Goal: Transaction & Acquisition: Purchase product/service

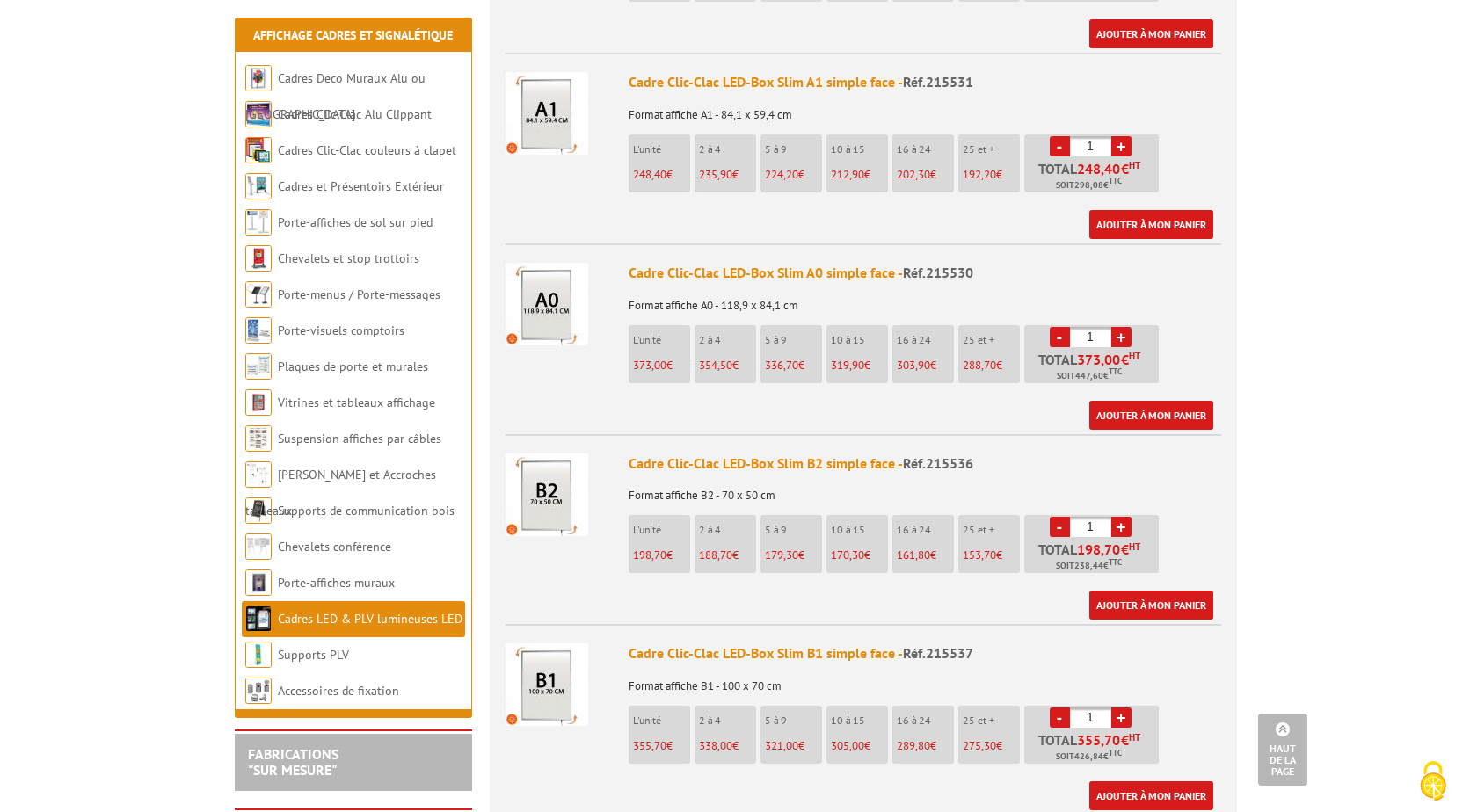
scroll to position [1319, 0]
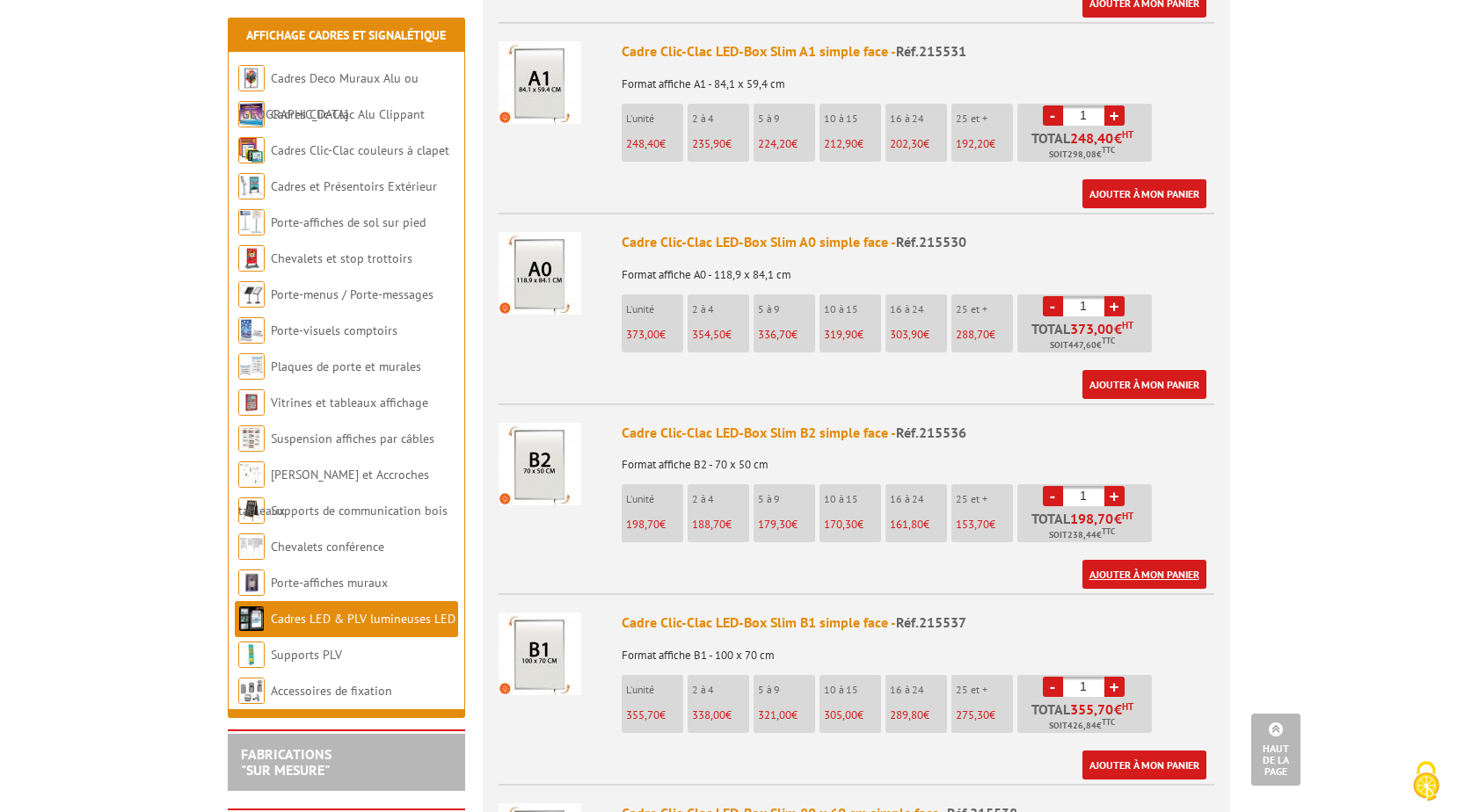
click at [1154, 560] on link "Ajouter à mon panier" at bounding box center [1144, 575] width 124 height 29
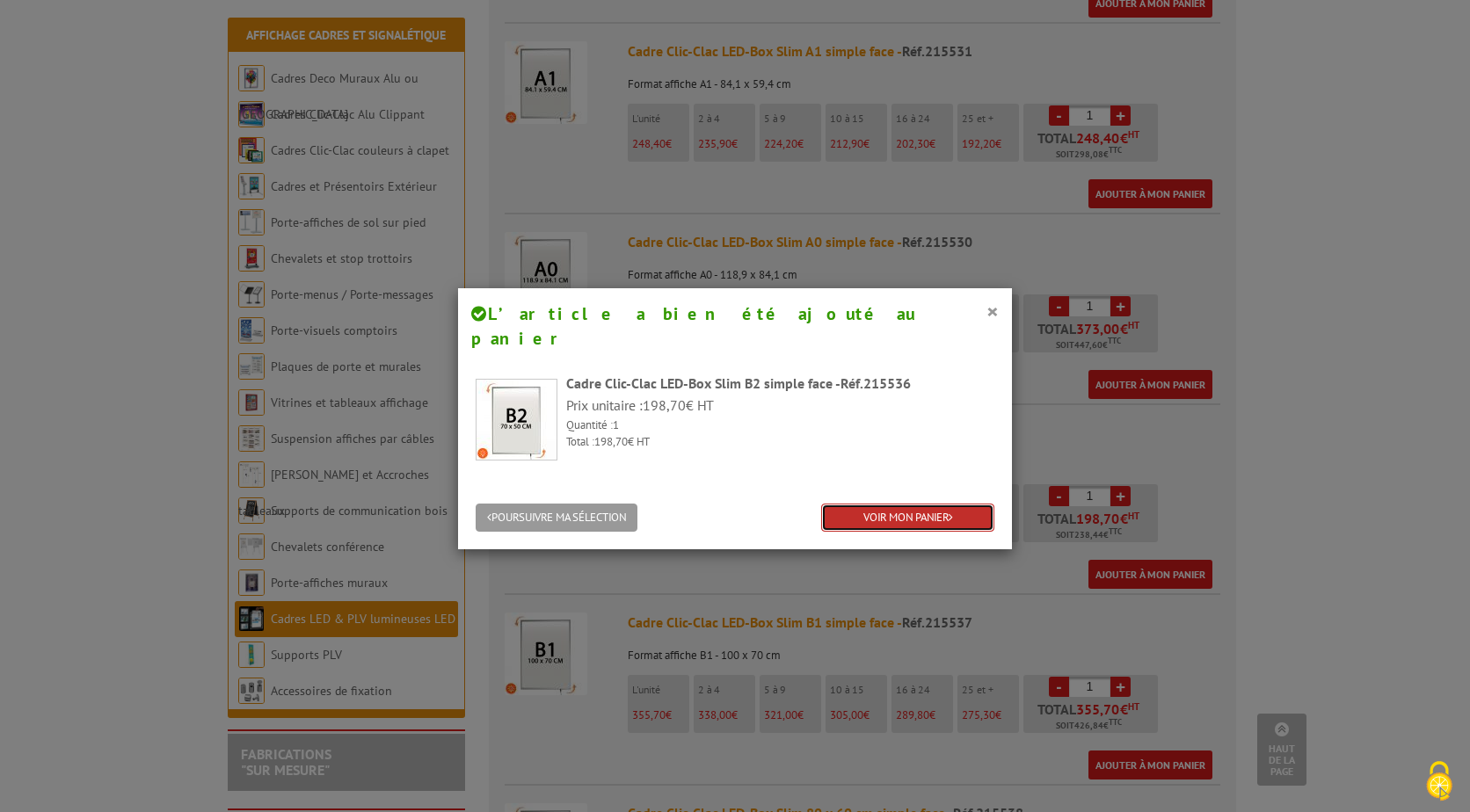
click at [918, 504] on link "VOIR MON PANIER" at bounding box center [907, 518] width 173 height 29
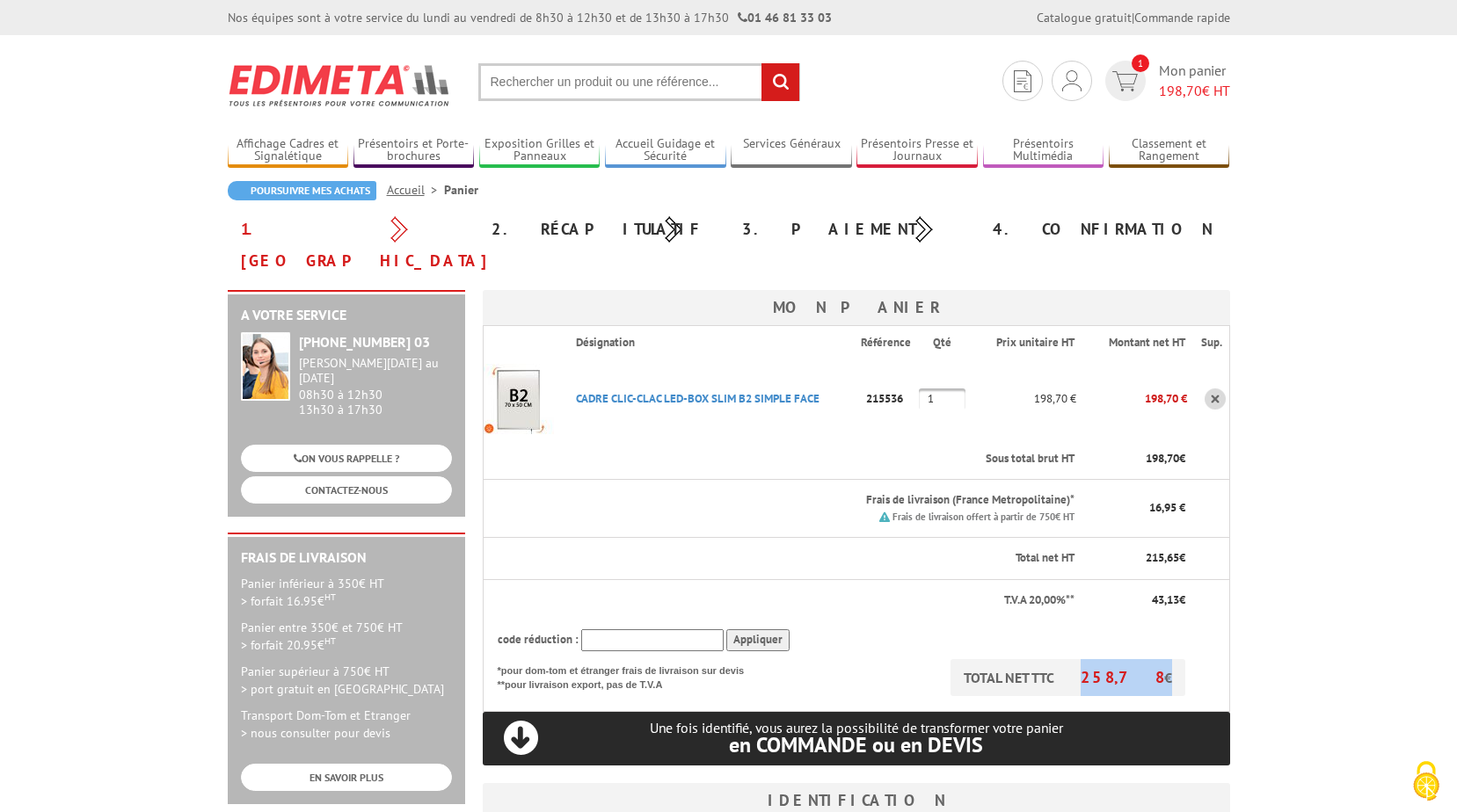
drag, startPoint x: 1114, startPoint y: 649, endPoint x: 1164, endPoint y: 654, distance: 50.2
click at [1164, 659] on p "TOTAL NET TTC 258,78 €" at bounding box center [1067, 677] width 235 height 37
copy p "258,78"
click at [1323, 485] on body "Nos équipes sont à votre service du [DATE] au [DATE] de 8h30 à 12h30 et de 13h3…" at bounding box center [728, 755] width 1457 height 1509
